Goal: Communication & Community: Ask a question

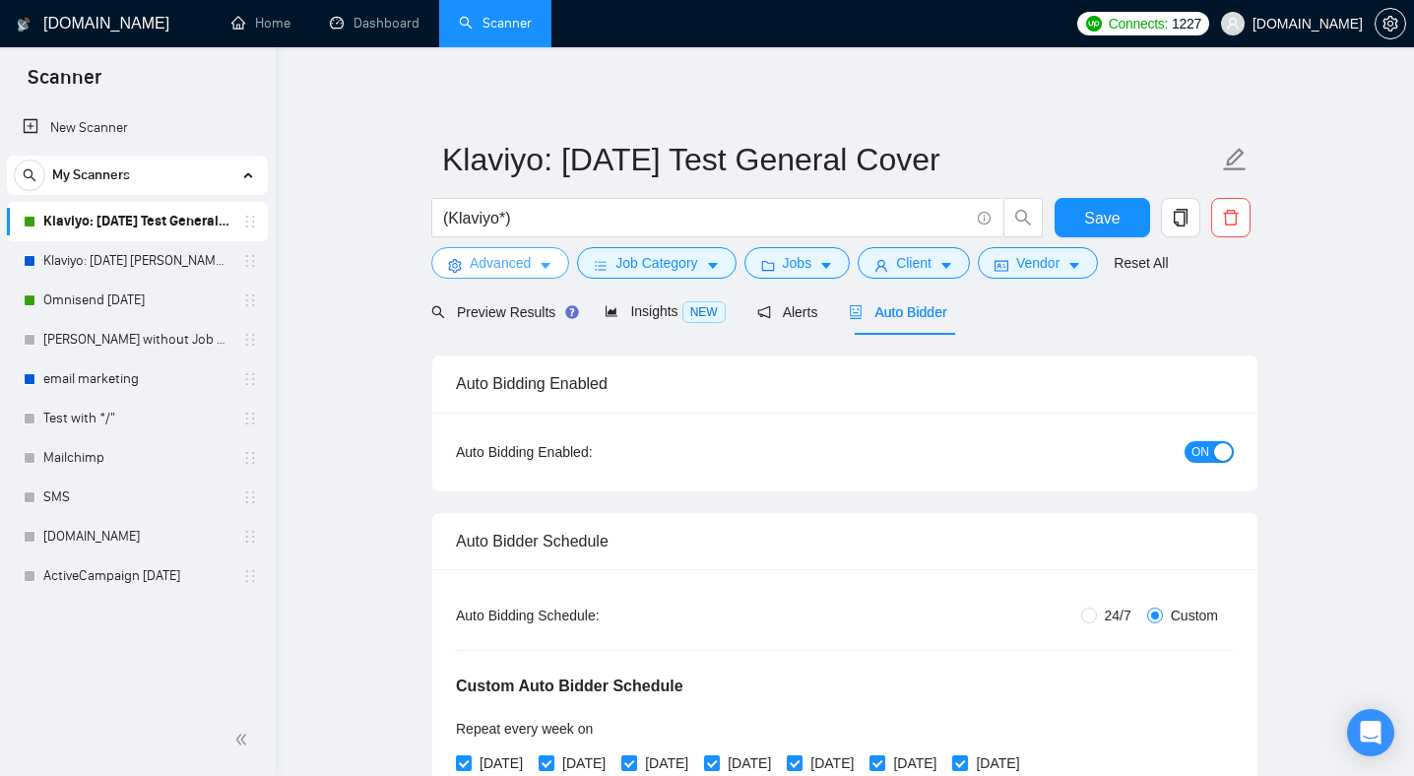
click at [511, 263] on span "Advanced" at bounding box center [500, 263] width 61 height 22
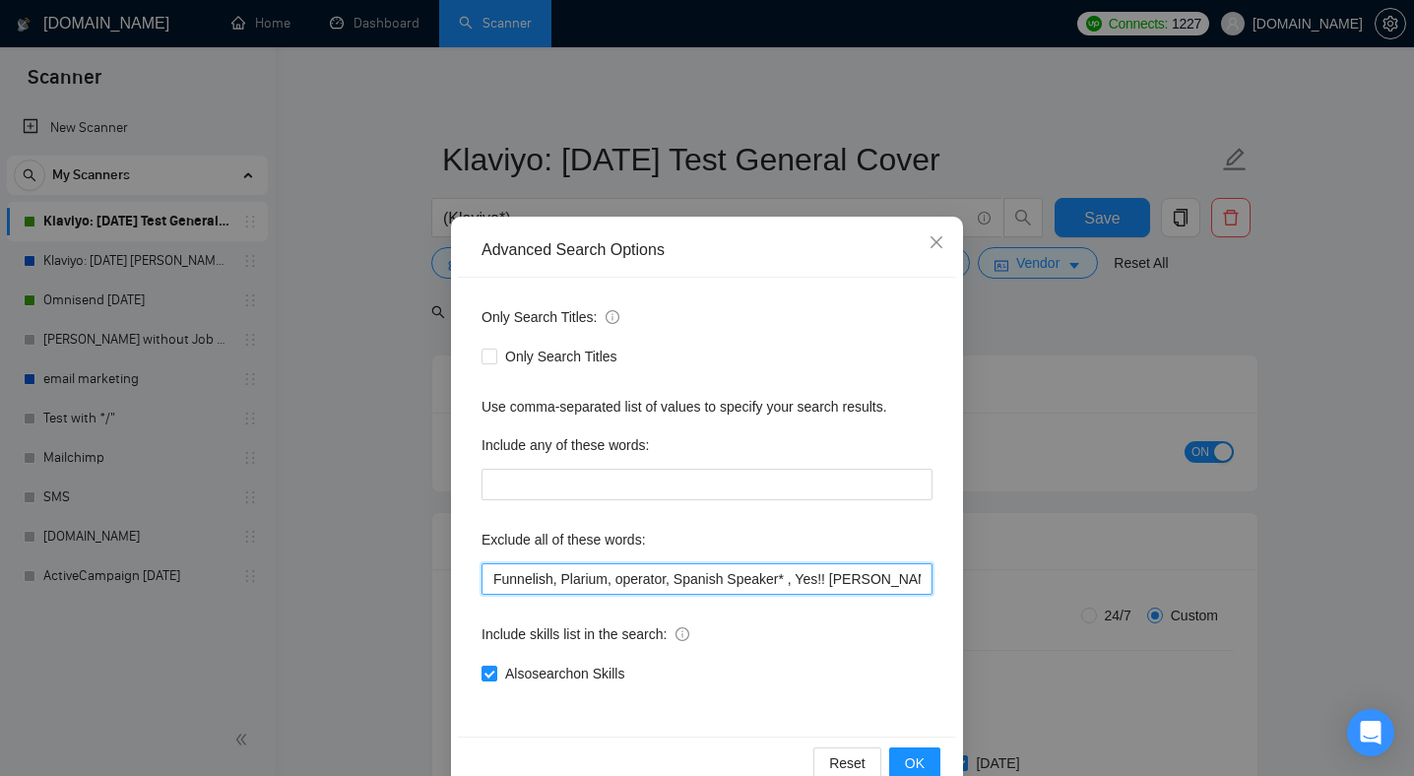
click at [806, 577] on input "Funnelish, Plarium, operator, Spanish Speaker* , Yes!! [PERSON_NAME]*, CE Brand…" at bounding box center [707, 579] width 451 height 32
click at [568, 578] on input "Funnelish, Plarium, operator, Spanish Speaker* , Yes!! [PERSON_NAME]*, CE Brand…" at bounding box center [707, 579] width 451 height 32
drag, startPoint x: 523, startPoint y: 575, endPoint x: 1178, endPoint y: 610, distance: 655.9
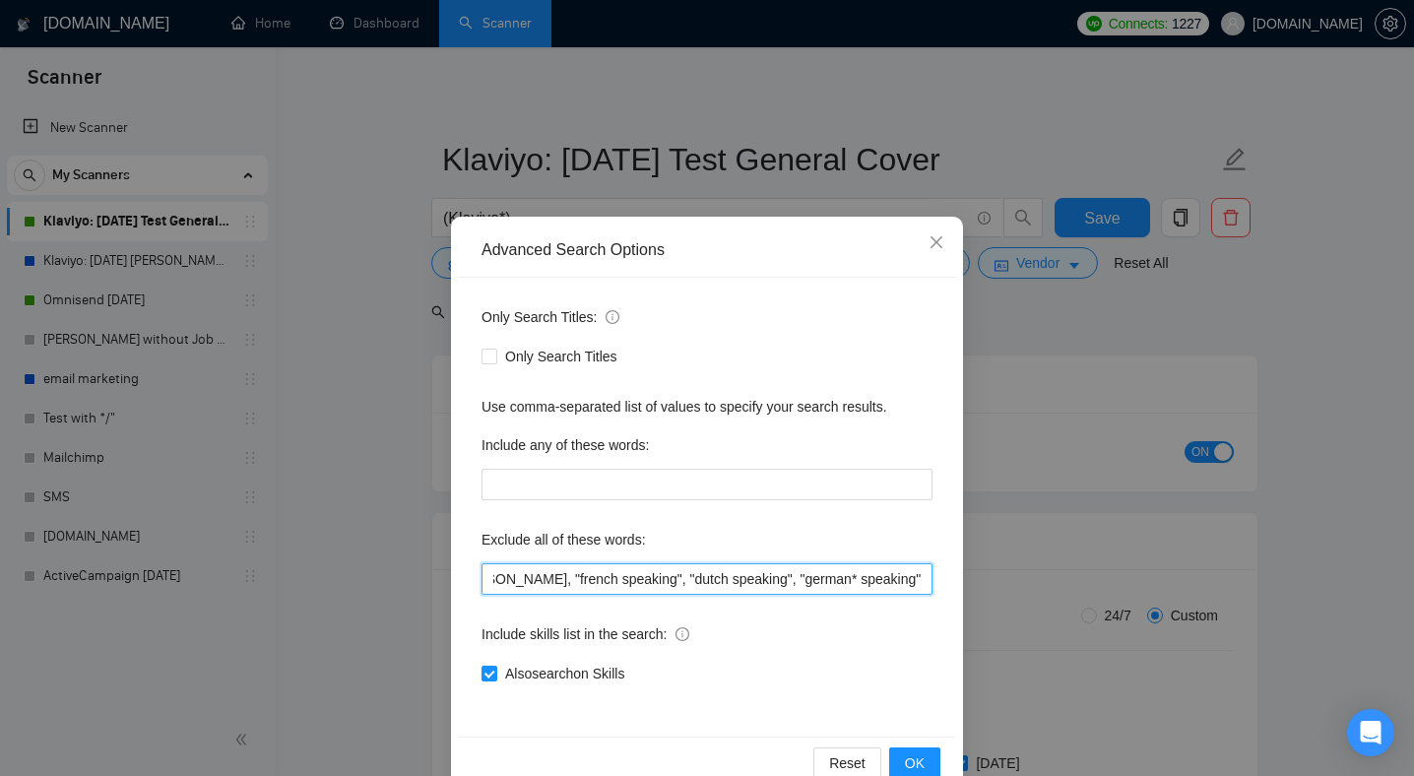
click at [1178, 610] on div "Advanced Search Options Only Search Titles: Only Search Titles Use comma-separa…" at bounding box center [707, 388] width 1414 height 776
click at [927, 580] on input "Funnelish, Plarium, operator, Spanish Speaker* , Yes!! [PERSON_NAME]*, CE Brand…" at bounding box center [707, 579] width 451 height 32
drag, startPoint x: 924, startPoint y: 584, endPoint x: 356, endPoint y: 517, distance: 572.2
click at [358, 522] on div "Advanced Search Options Only Search Titles: Only Search Titles Use comma-separa…" at bounding box center [707, 388] width 1414 height 776
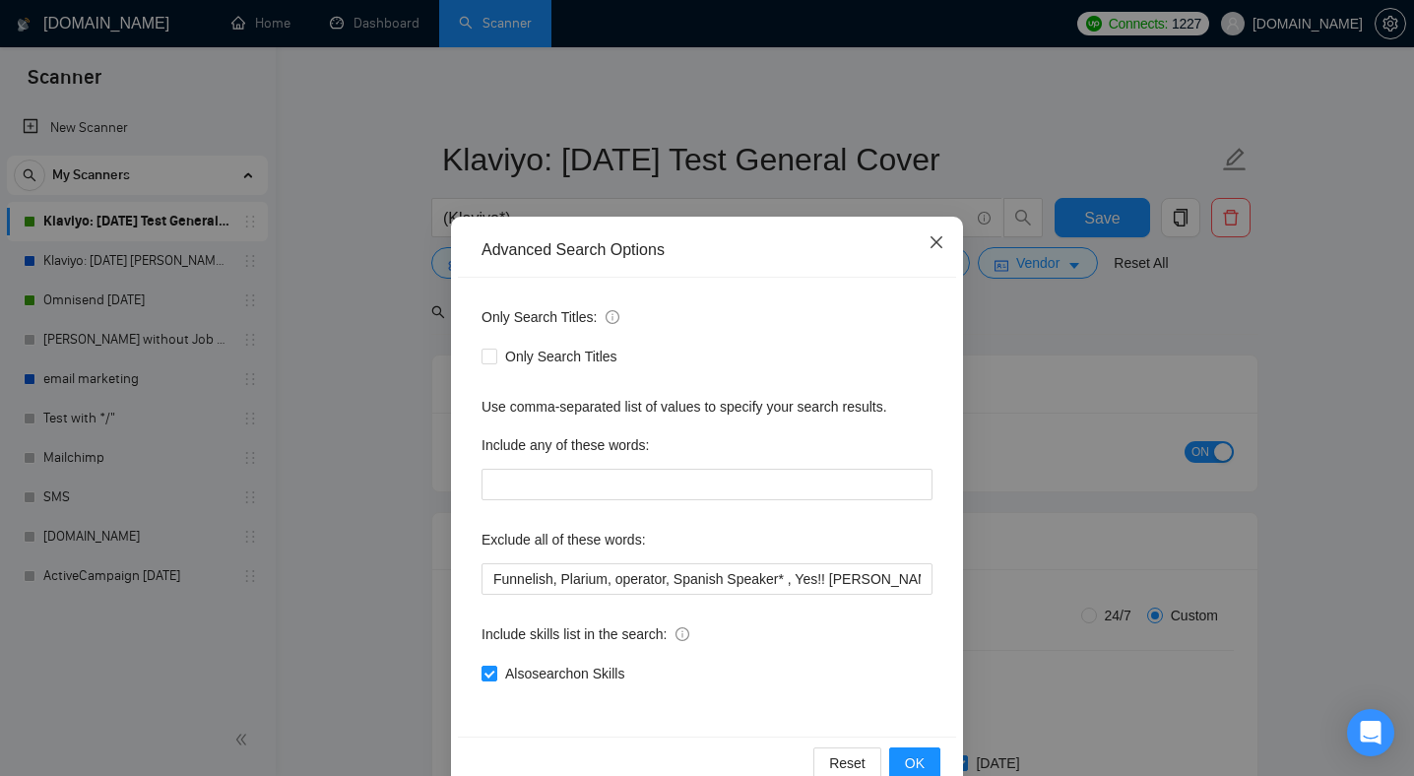
click at [932, 252] on span "Close" at bounding box center [936, 243] width 53 height 53
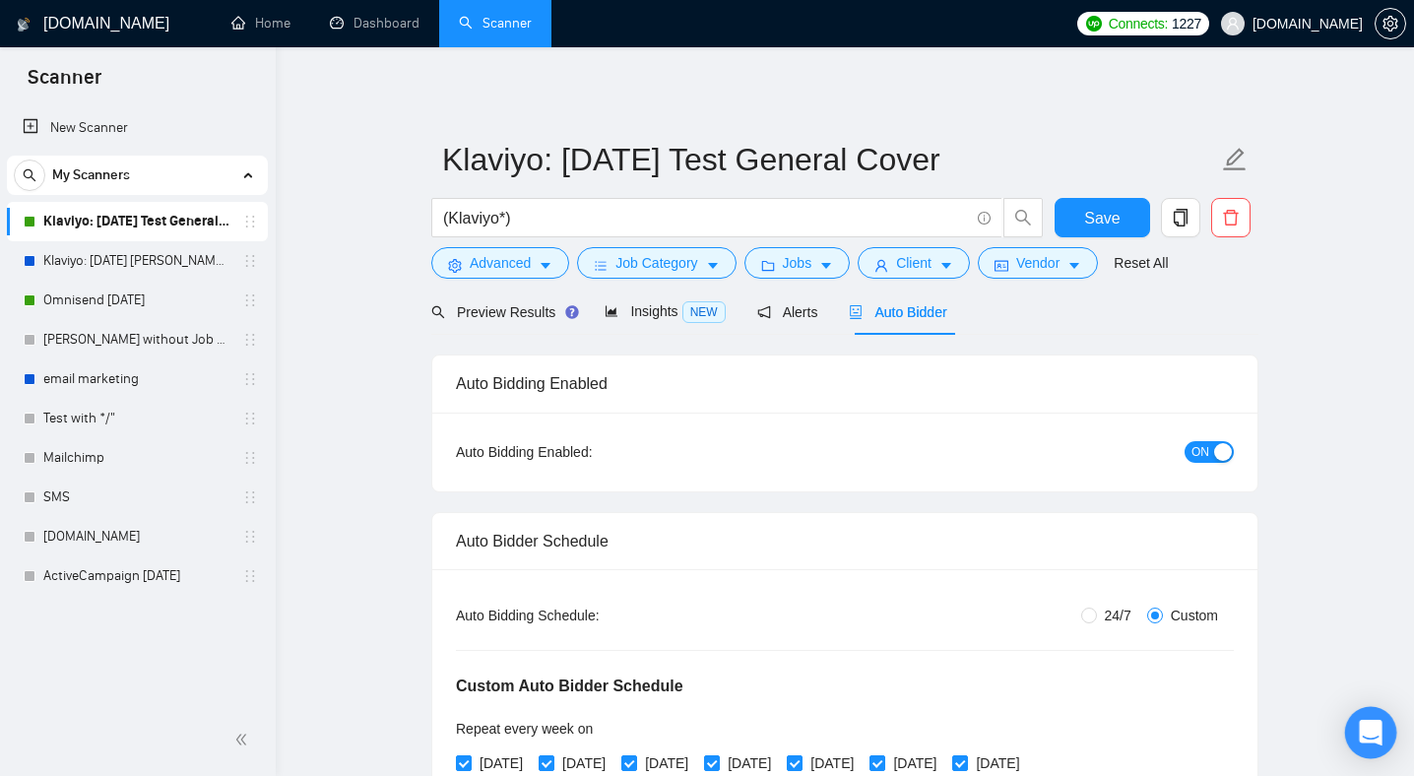
click at [1362, 740] on icon "Open Intercom Messenger" at bounding box center [1370, 733] width 23 height 26
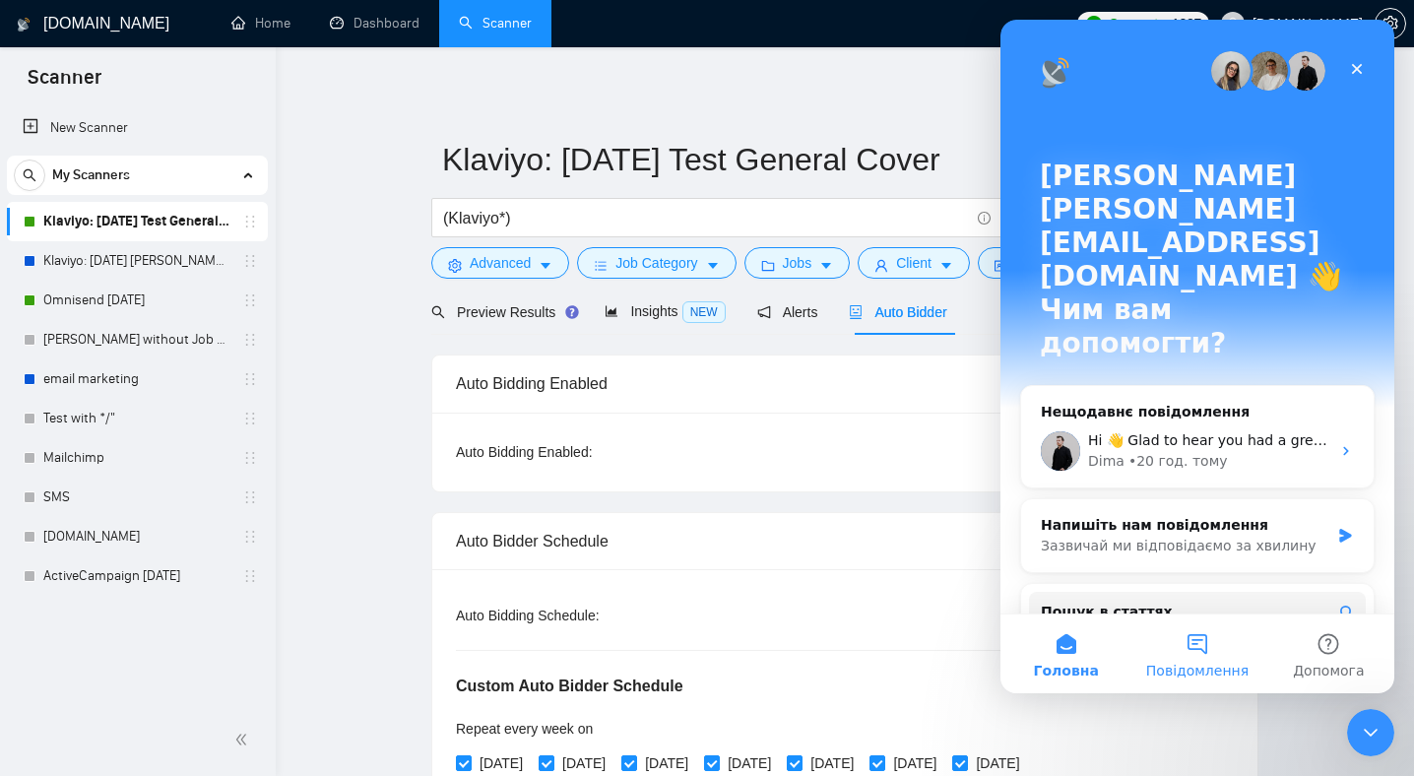
click at [1205, 641] on button "Повідомлення" at bounding box center [1197, 654] width 131 height 79
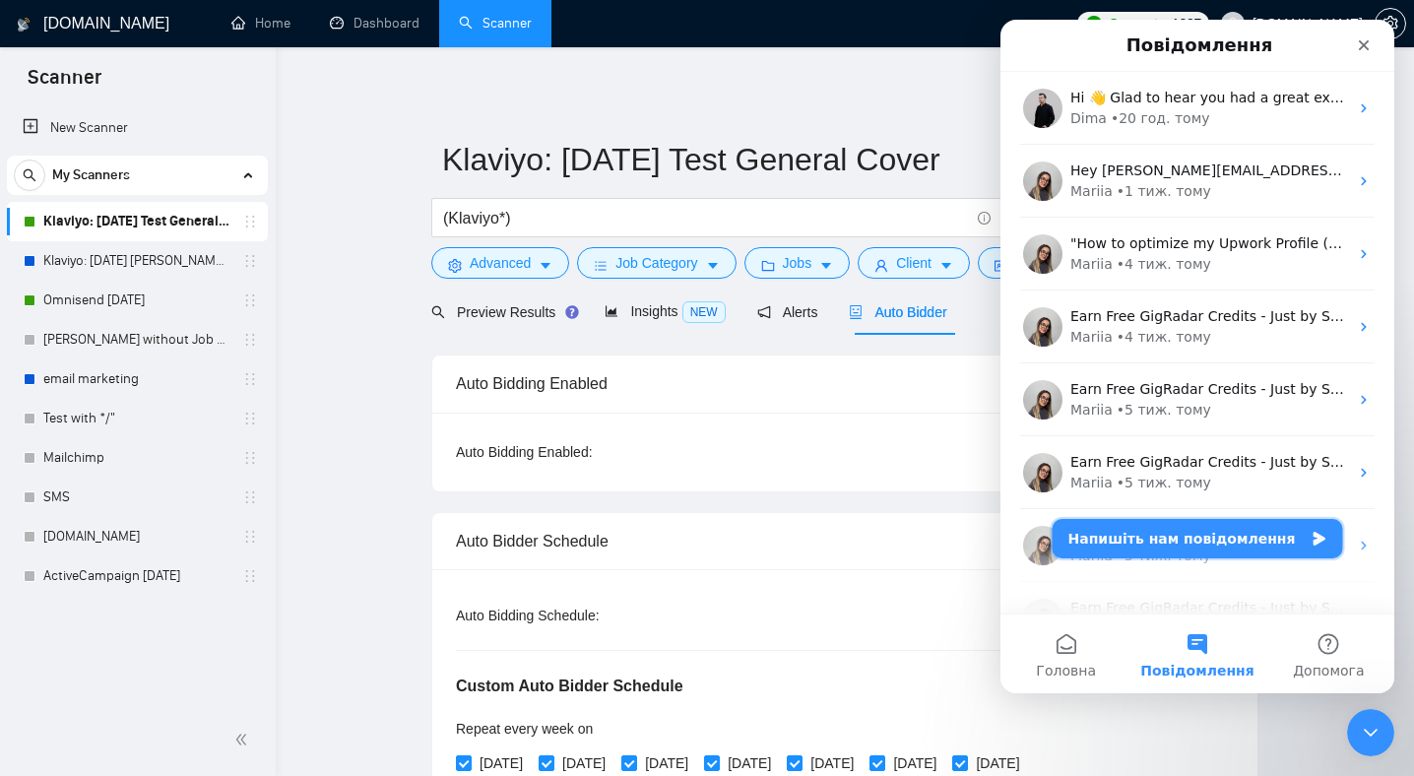
click at [1180, 542] on button "Напишіть нам повідомлення" at bounding box center [1198, 538] width 291 height 39
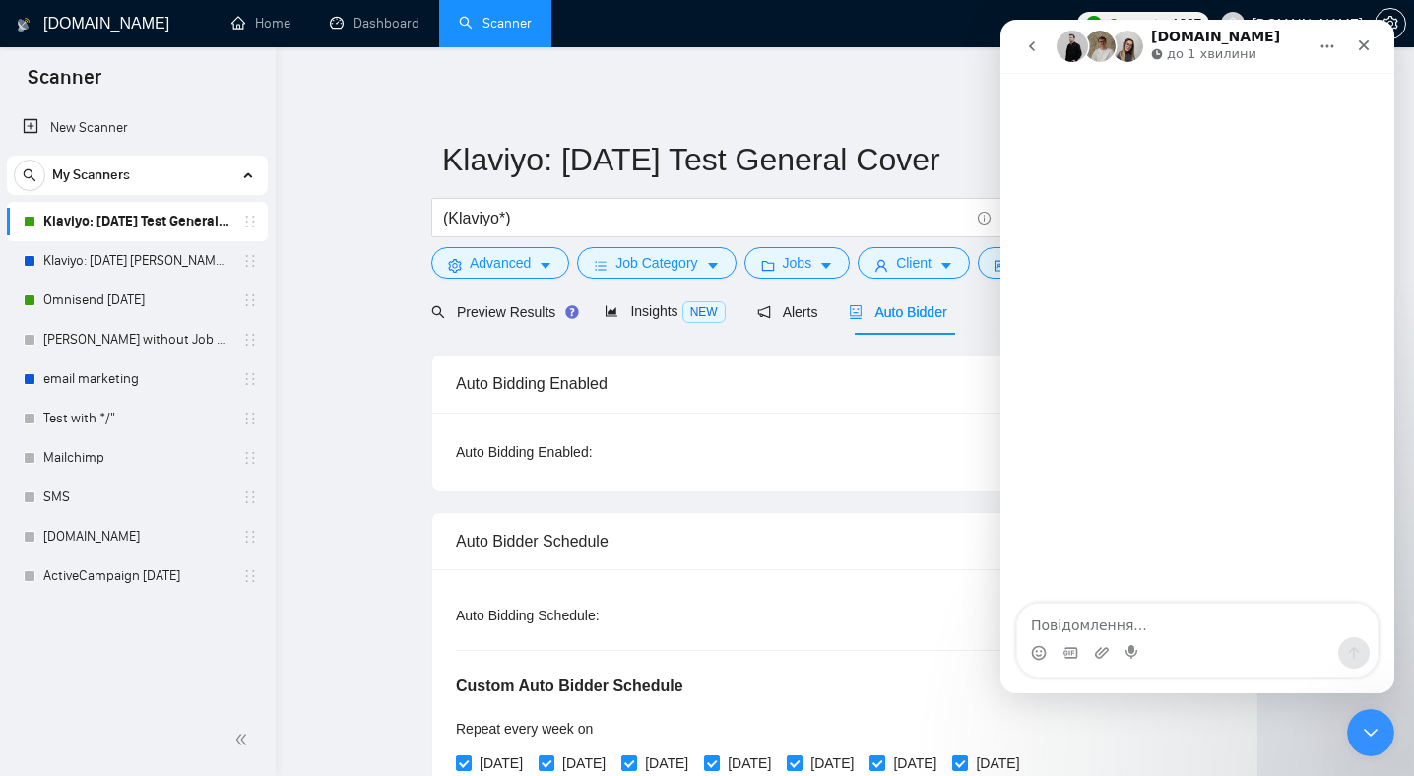
click at [1142, 635] on textarea "Повідомлення..." at bounding box center [1197, 620] width 360 height 33
click at [1289, 627] on textarea "Вітаю! Підкажіть чи мав би сканер Klaviyo :[DATE]" at bounding box center [1197, 610] width 360 height 53
click at [1307, 623] on textarea "Вітаю! Підкажіть чи мав би сканер Klaviyo :13.01/25" at bounding box center [1197, 610] width 360 height 53
click at [1340, 620] on textarea "Вітаю! Підкажіть чи мав би сканер Klaviyo :[DATE]" at bounding box center [1197, 610] width 360 height 53
click at [1274, 626] on textarea "Вітаю! Підкажіть чи мав би сканер Klaviyo :[DATE]" at bounding box center [1197, 610] width 360 height 53
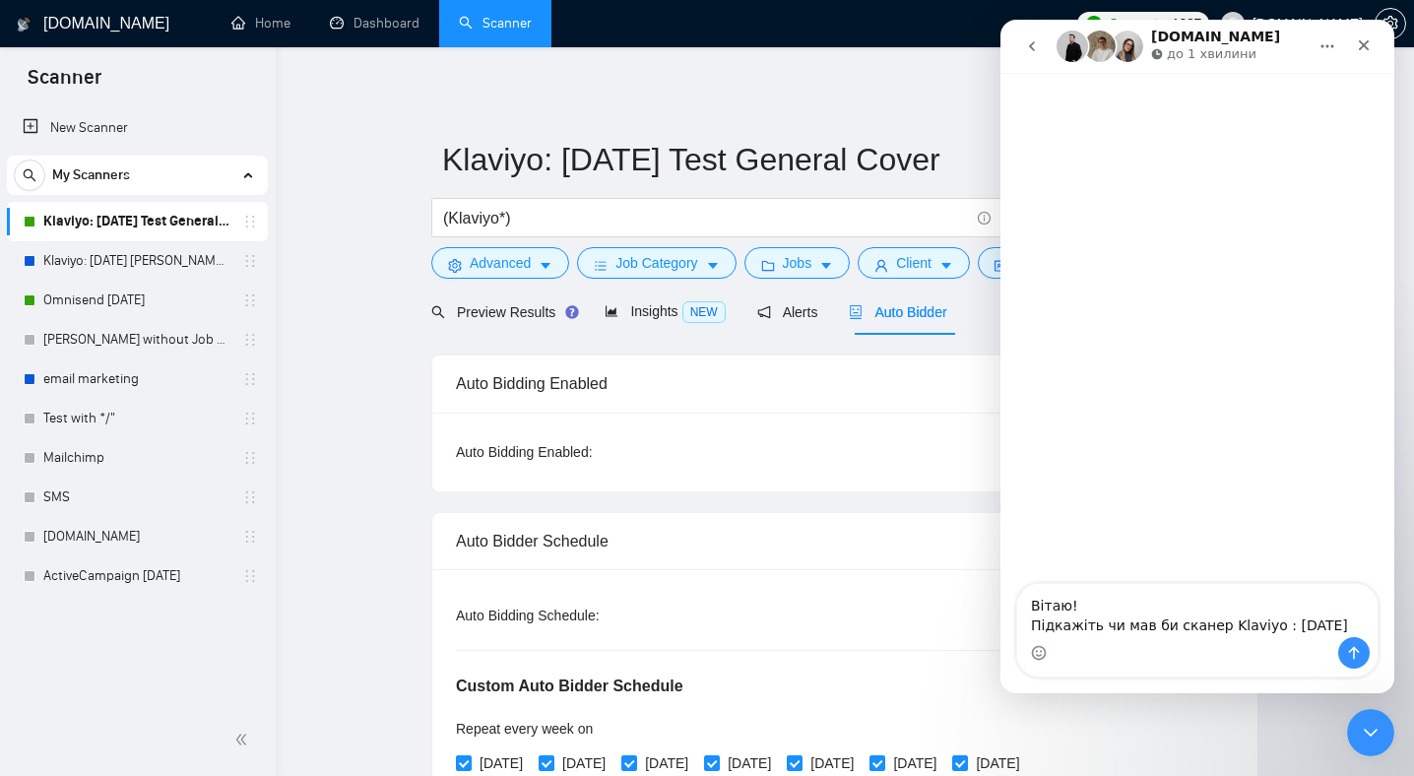
click at [1348, 621] on textarea "Вітаю! Підкажіть чи мав би сканер Klaviyo : [DATE]" at bounding box center [1197, 610] width 360 height 53
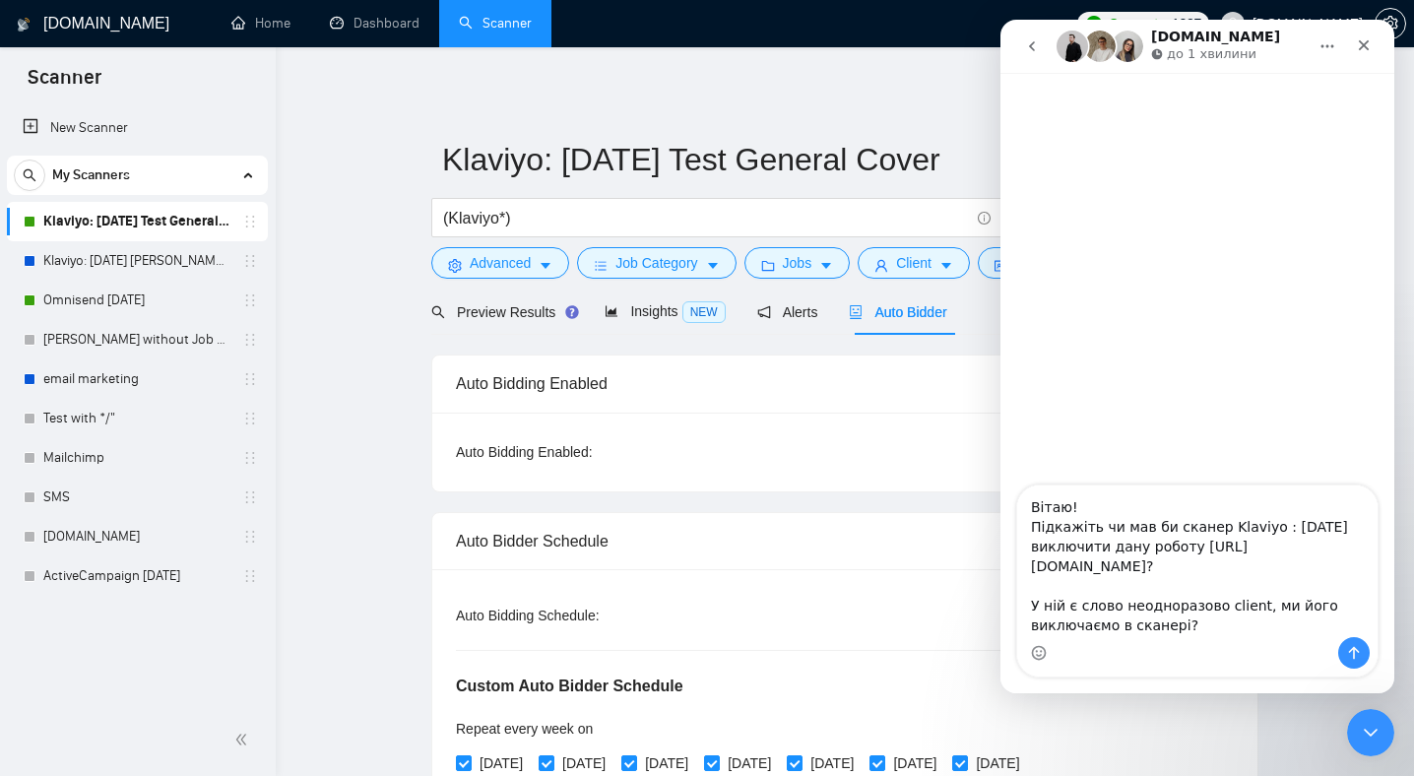
scroll to position [32, 0]
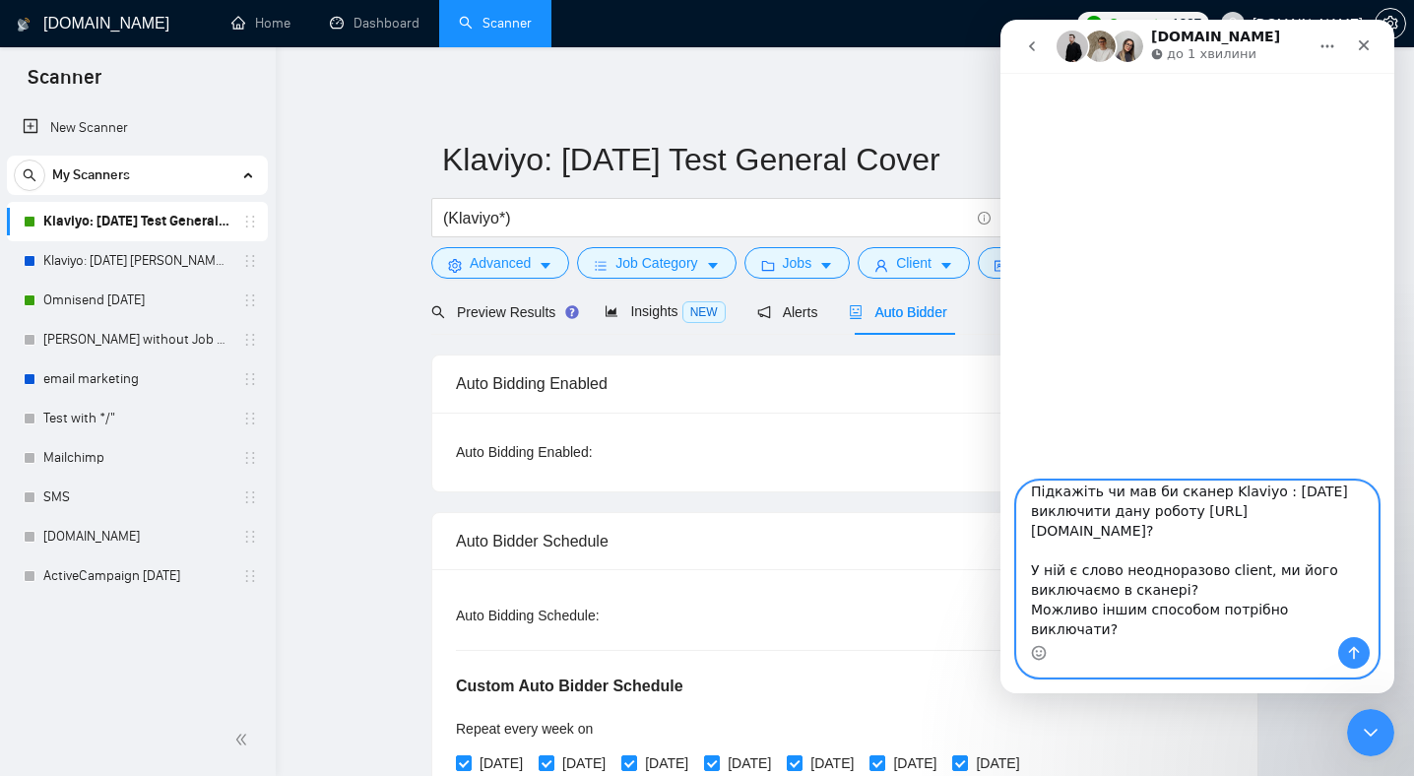
click at [1213, 613] on textarea "Вітаю! Підкажіть чи мав би сканер Klaviyo : [DATE] виключити дану роботу [URL][…" at bounding box center [1197, 560] width 360 height 156
click at [1176, 610] on textarea "Вітаю! Підкажіть чи мав би сканер Klaviyo : [DATE] виключити дану роботу [URL][…" at bounding box center [1197, 560] width 360 height 156
click at [1179, 612] on textarea "Вітаю! Підкажіть чи мав би сканер Klaviyo : [DATE] виключити дану роботу [URL][…" at bounding box center [1197, 560] width 360 height 156
paste textarea "(client*),"
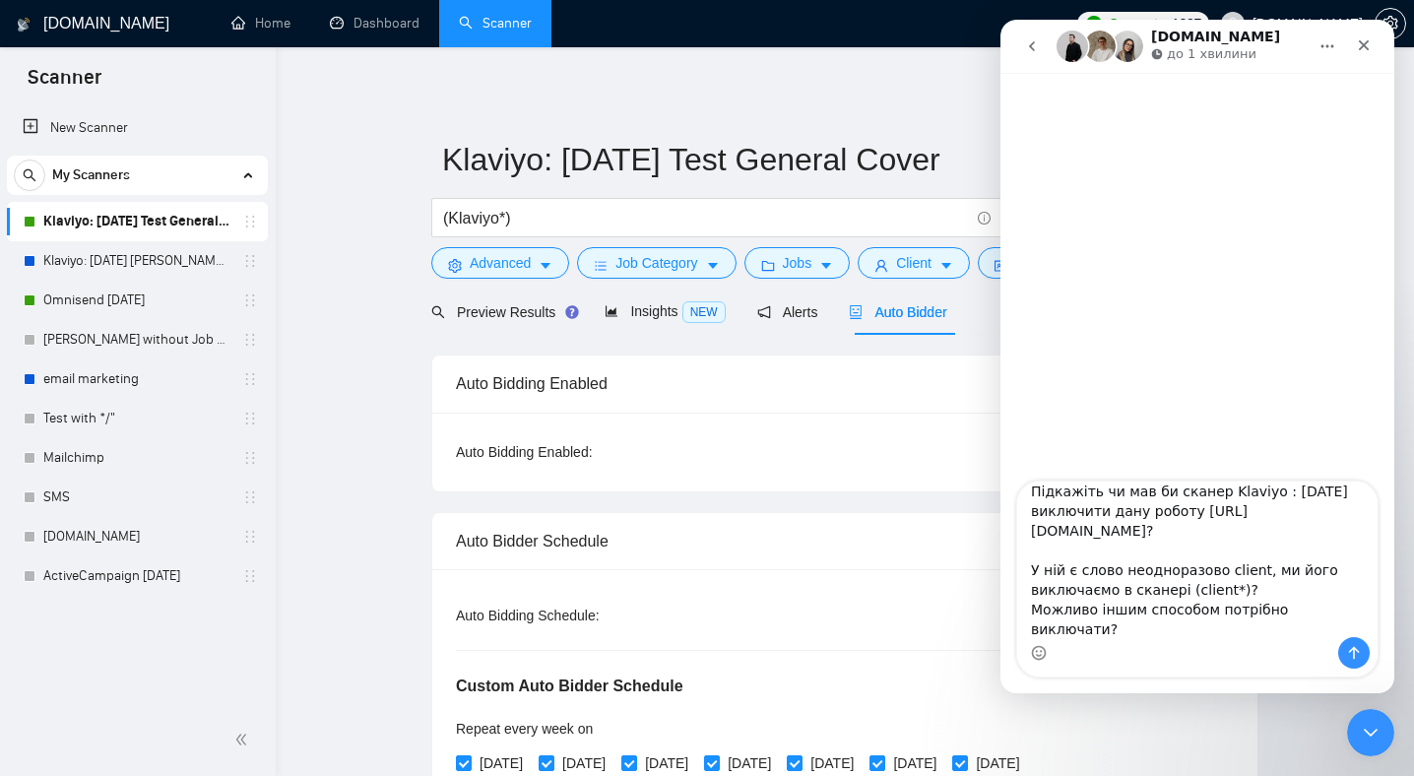
click at [1093, 661] on div "Месенджер Intercom" at bounding box center [1197, 653] width 360 height 32
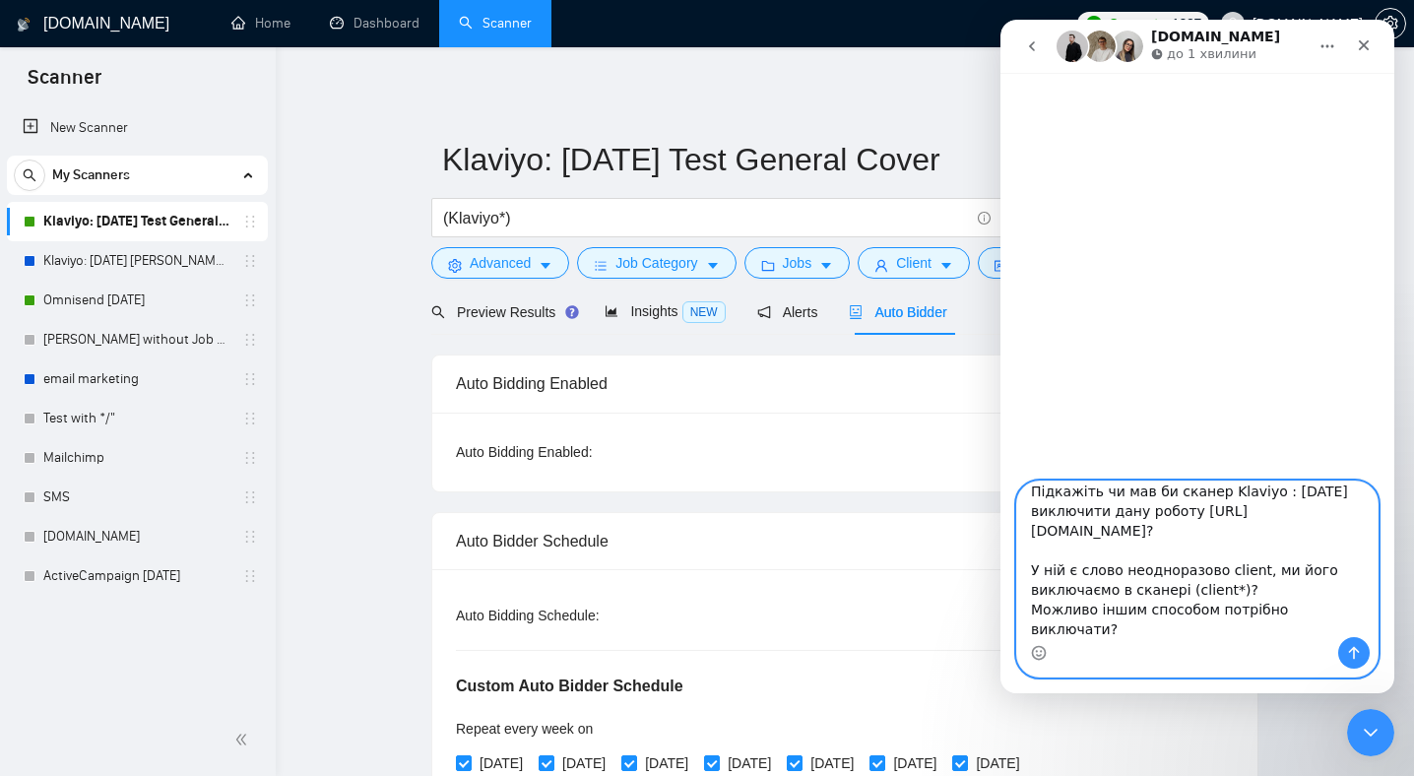
click at [1365, 622] on textarea "Вітаю! Підкажіть чи мав би сканер Klaviyo : [DATE] виключити дану роботу [URL][…" at bounding box center [1197, 560] width 360 height 156
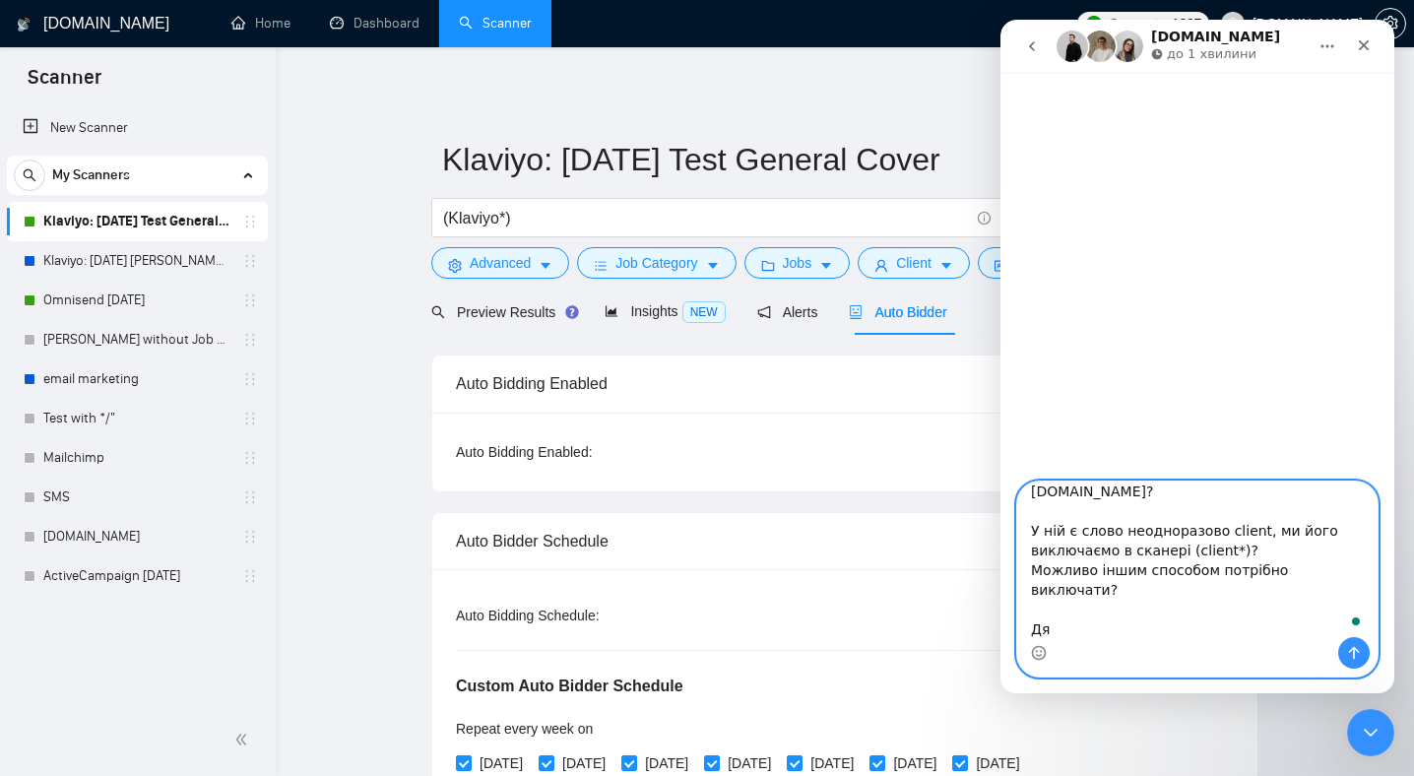
scroll to position [71, 0]
type textarea "Вітаю! Підкажіть чи мав би сканер Klaviyo : [DATE] виключити дану роботу [URL][…"
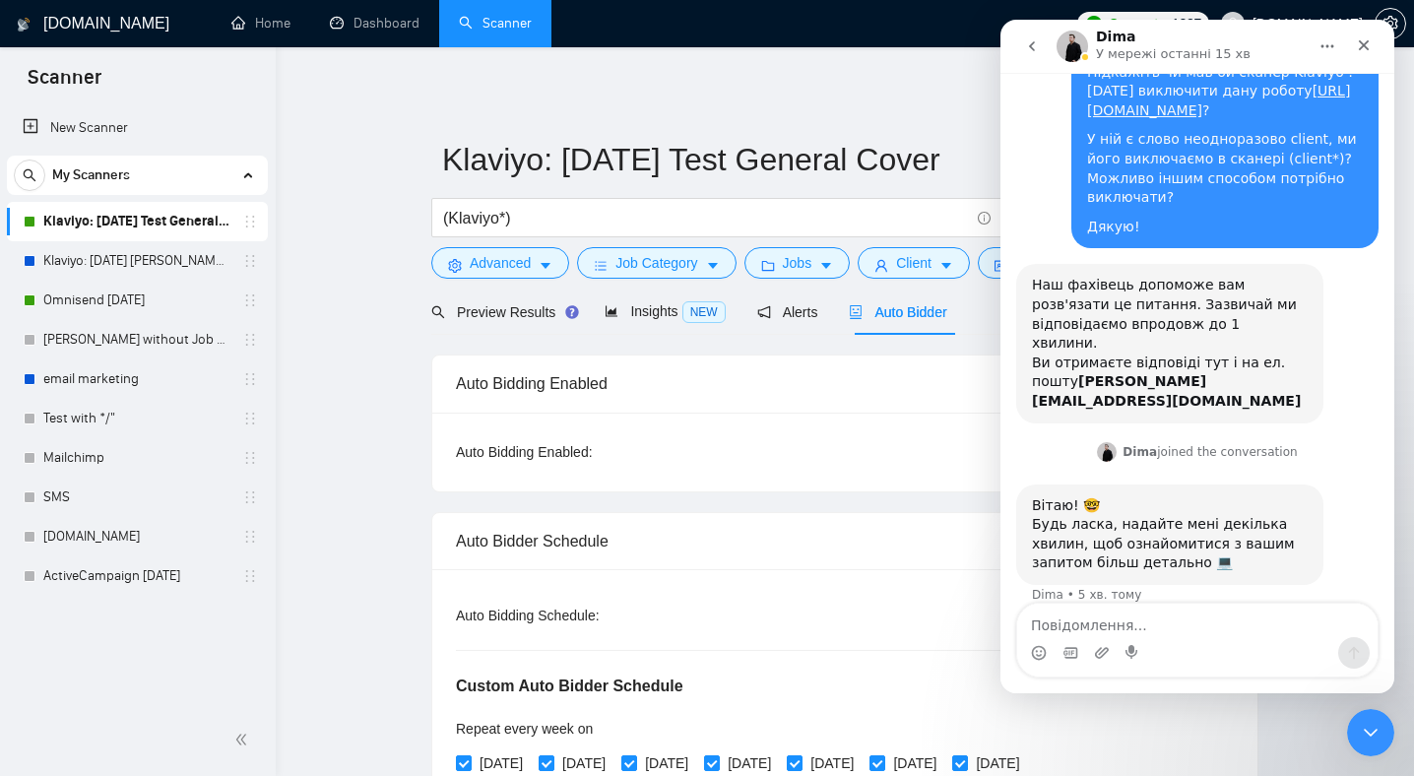
scroll to position [68, 0]
click at [1188, 637] on div "Месенджер Intercom" at bounding box center [1197, 653] width 360 height 32
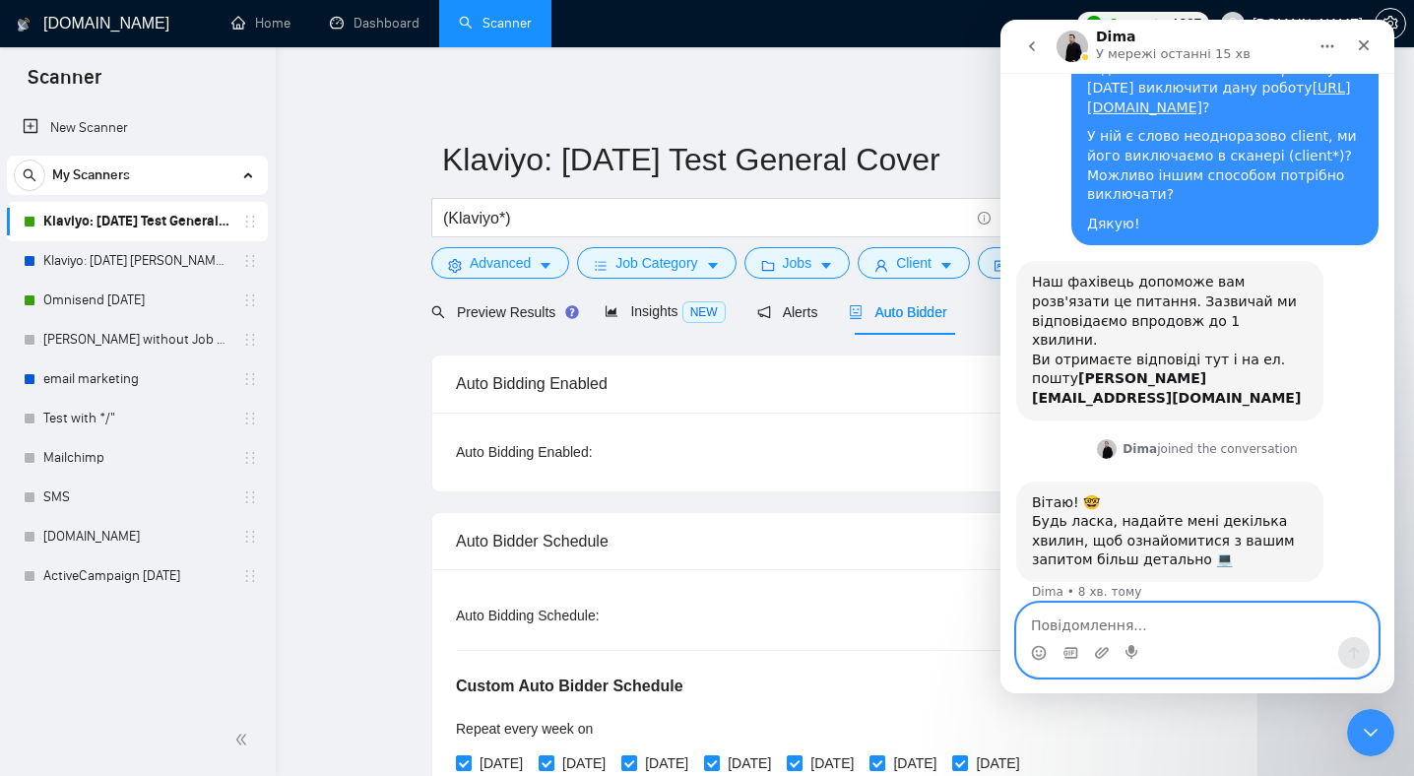
click at [1134, 635] on textarea "Повідомлення..." at bounding box center [1197, 620] width 360 height 33
type textarea "Так, звісно)"
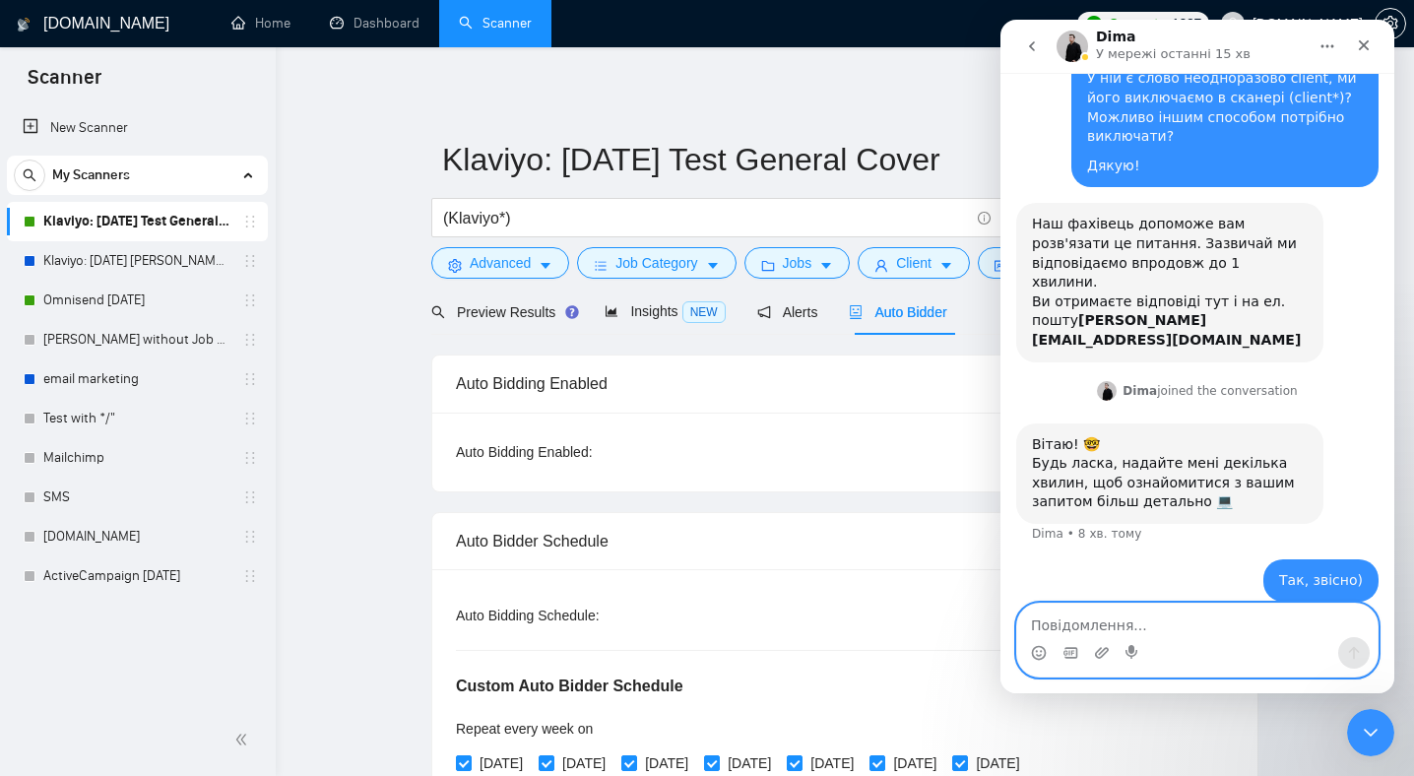
scroll to position [127, 0]
